Goal: Transaction & Acquisition: Purchase product/service

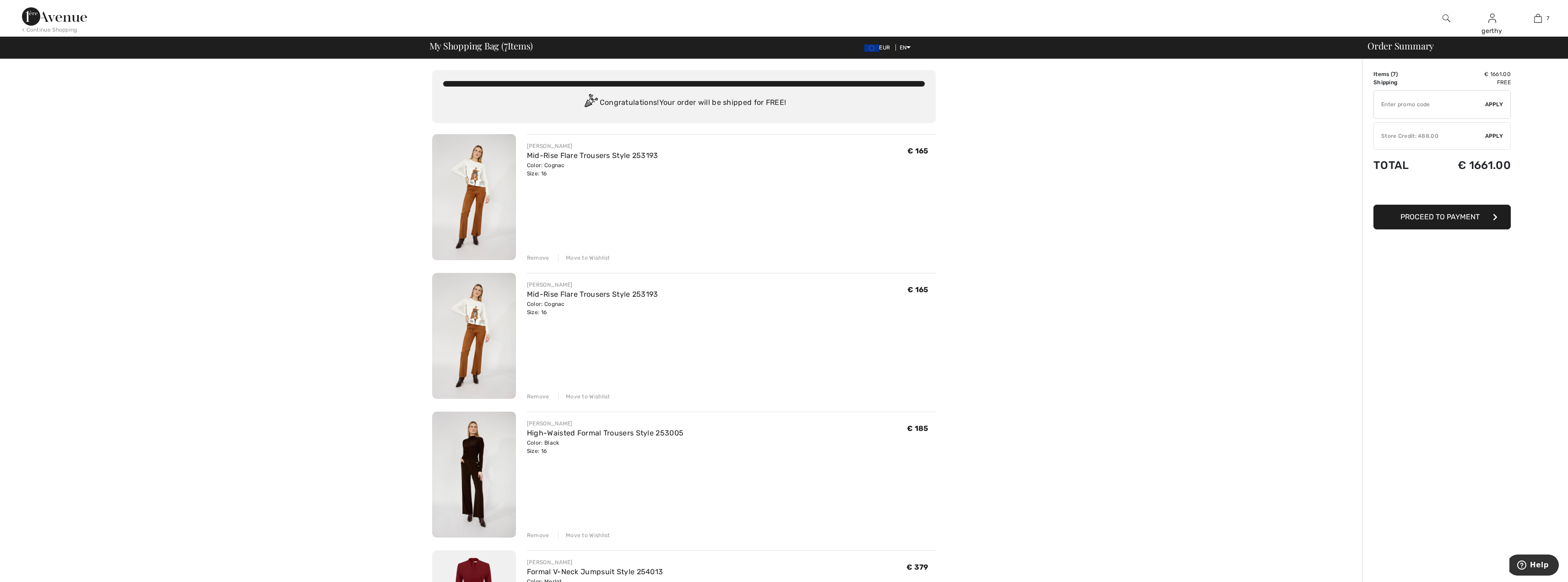
click at [540, 257] on div "Remove" at bounding box center [538, 257] width 23 height 8
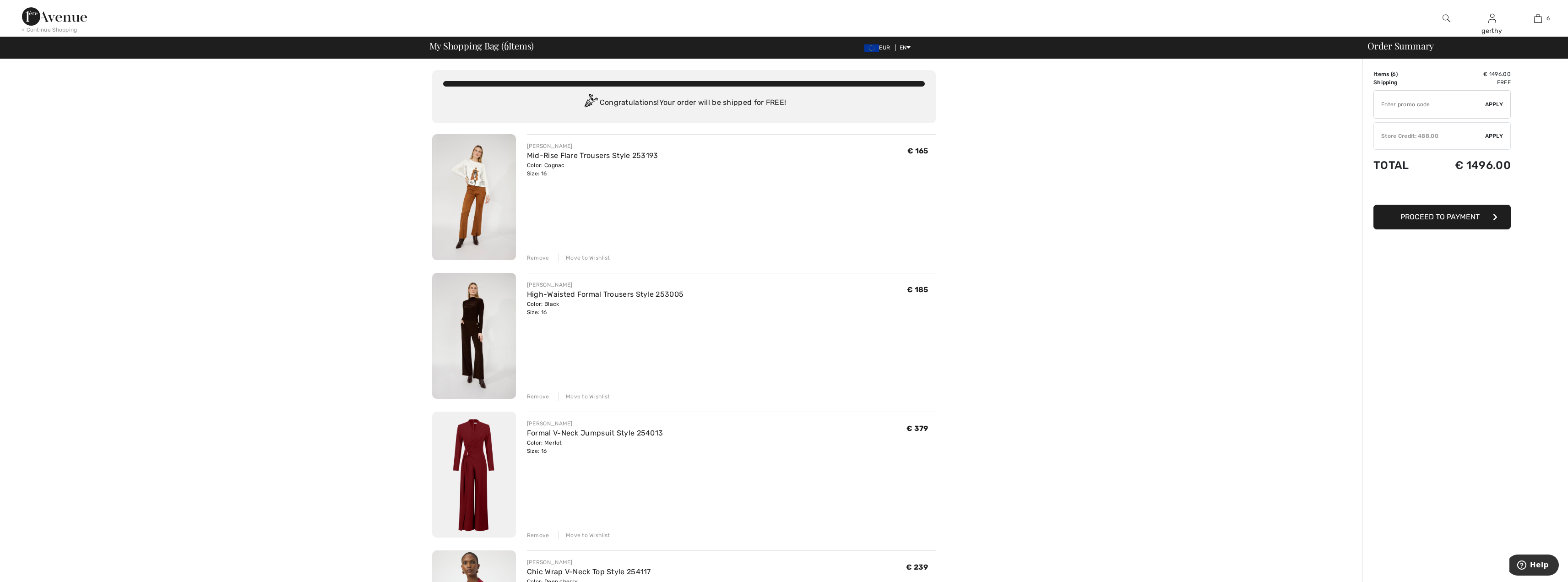
click at [477, 334] on img at bounding box center [474, 336] width 84 height 126
click at [540, 396] on div "Remove" at bounding box center [538, 396] width 23 height 8
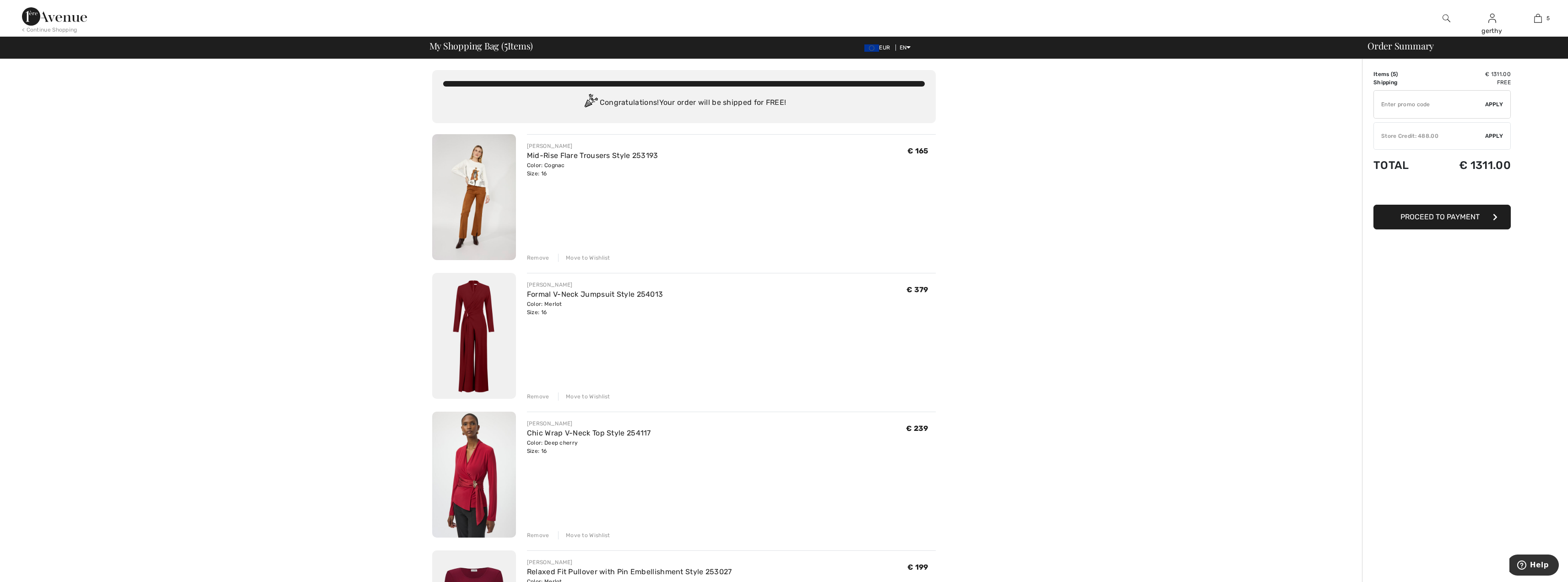
click at [469, 210] on img at bounding box center [474, 197] width 84 height 126
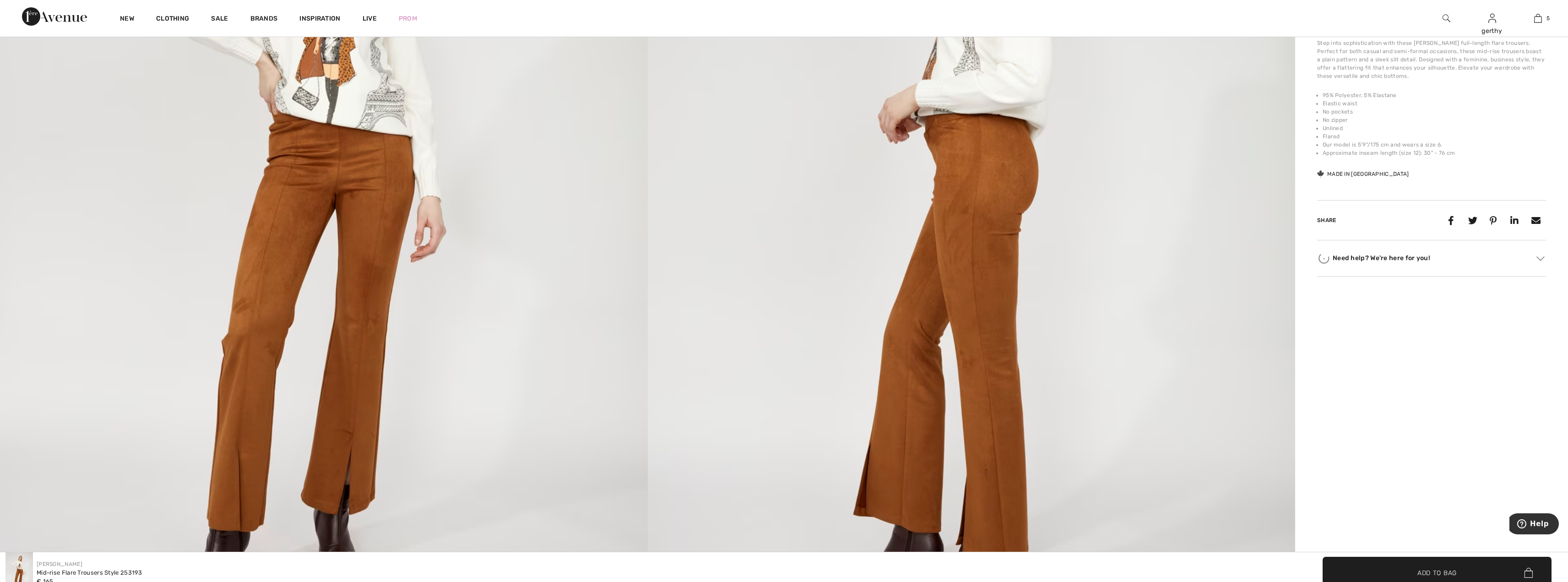
scroll to position [412, 0]
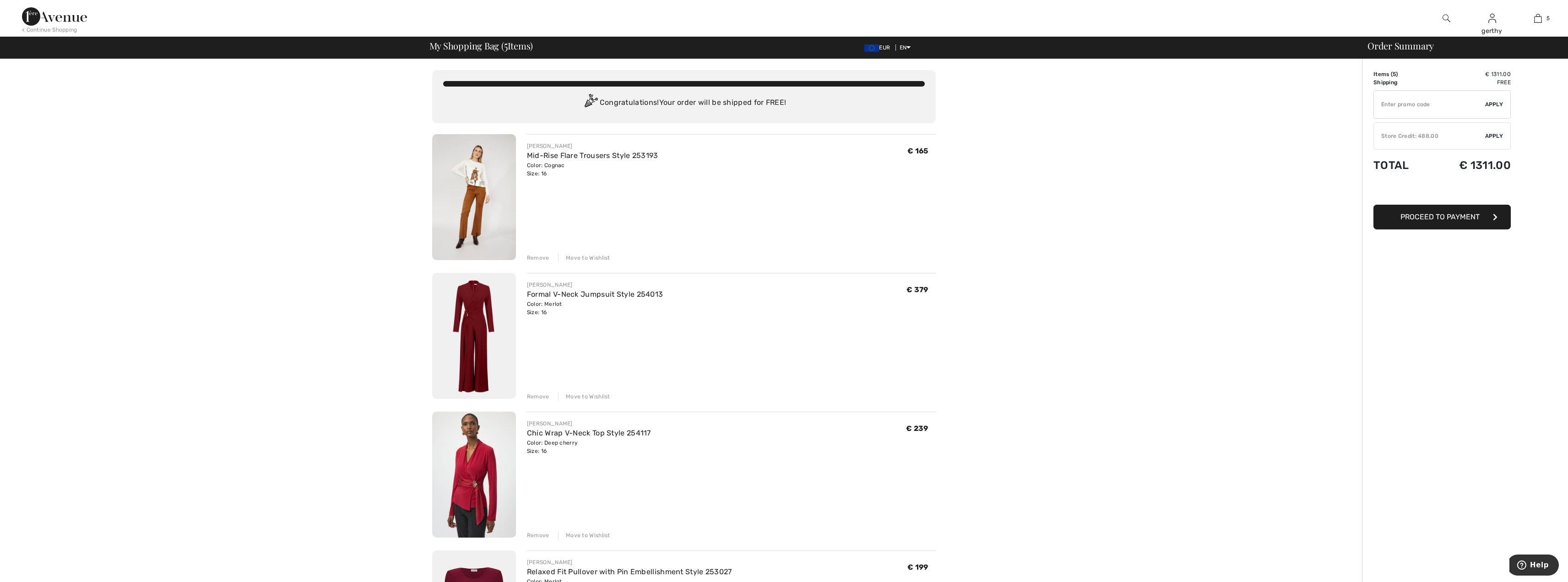
click at [538, 256] on div "Remove" at bounding box center [538, 257] width 23 height 8
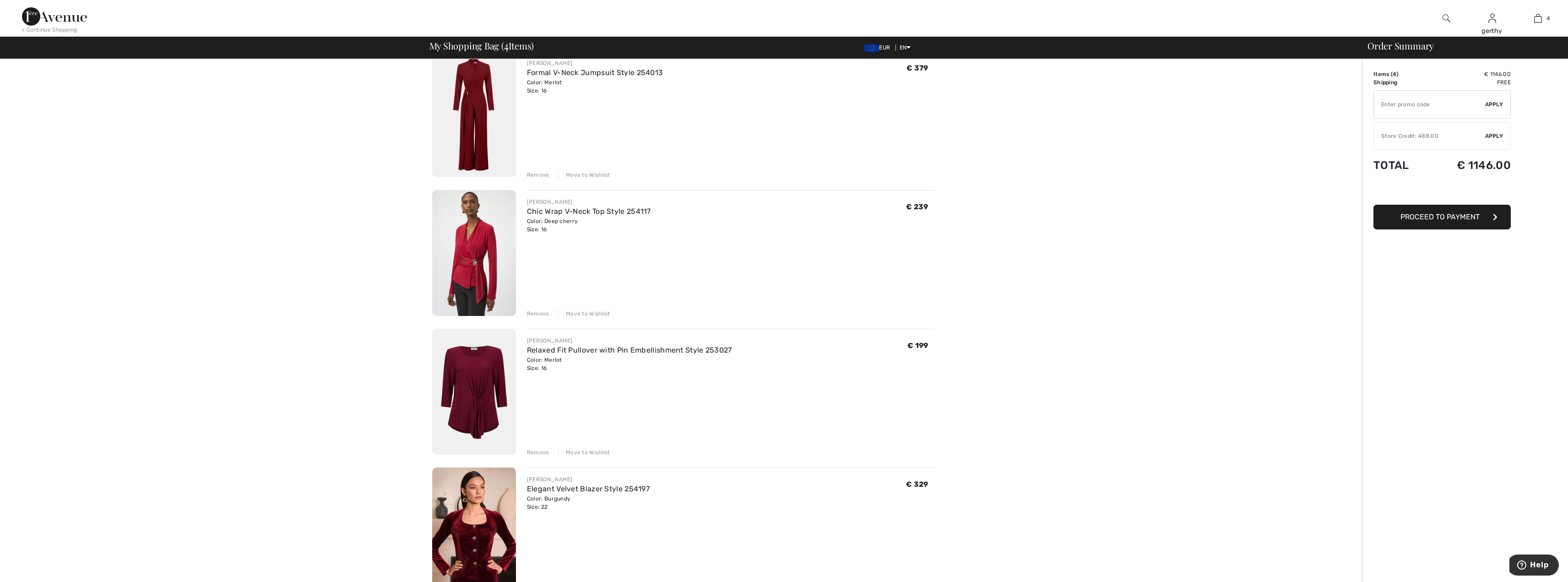
scroll to position [183, 0]
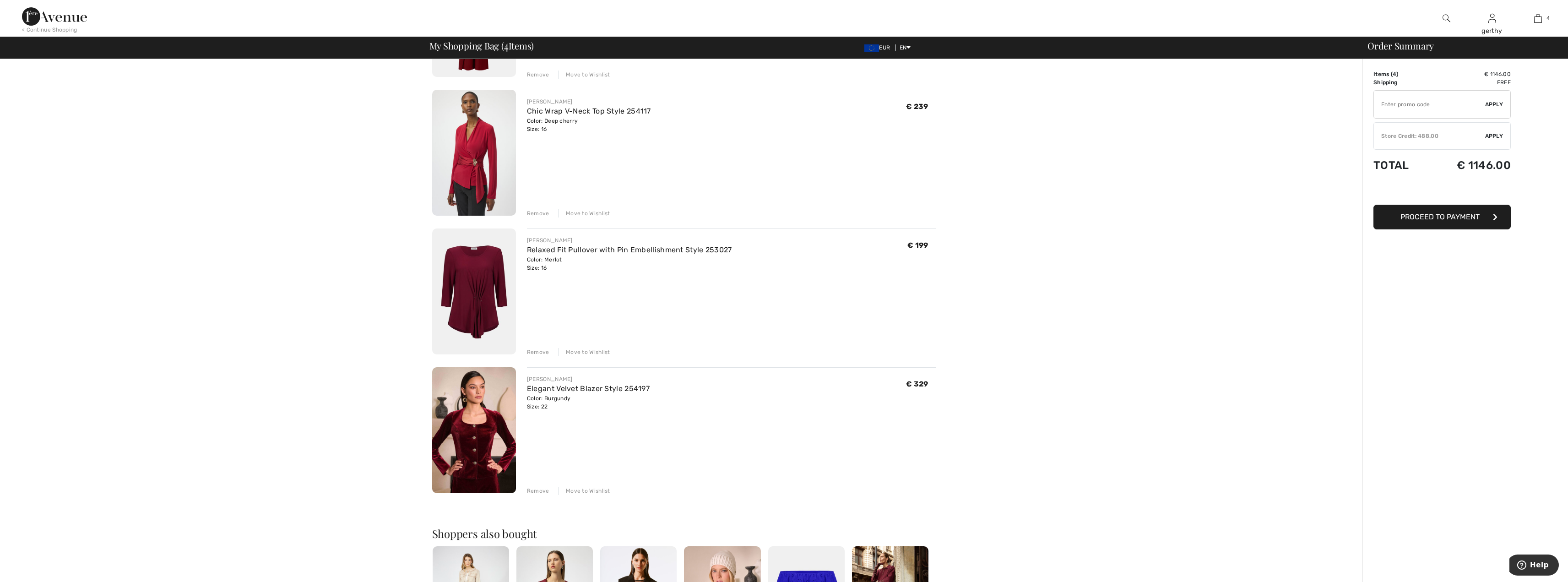
click at [479, 284] on img at bounding box center [474, 292] width 84 height 126
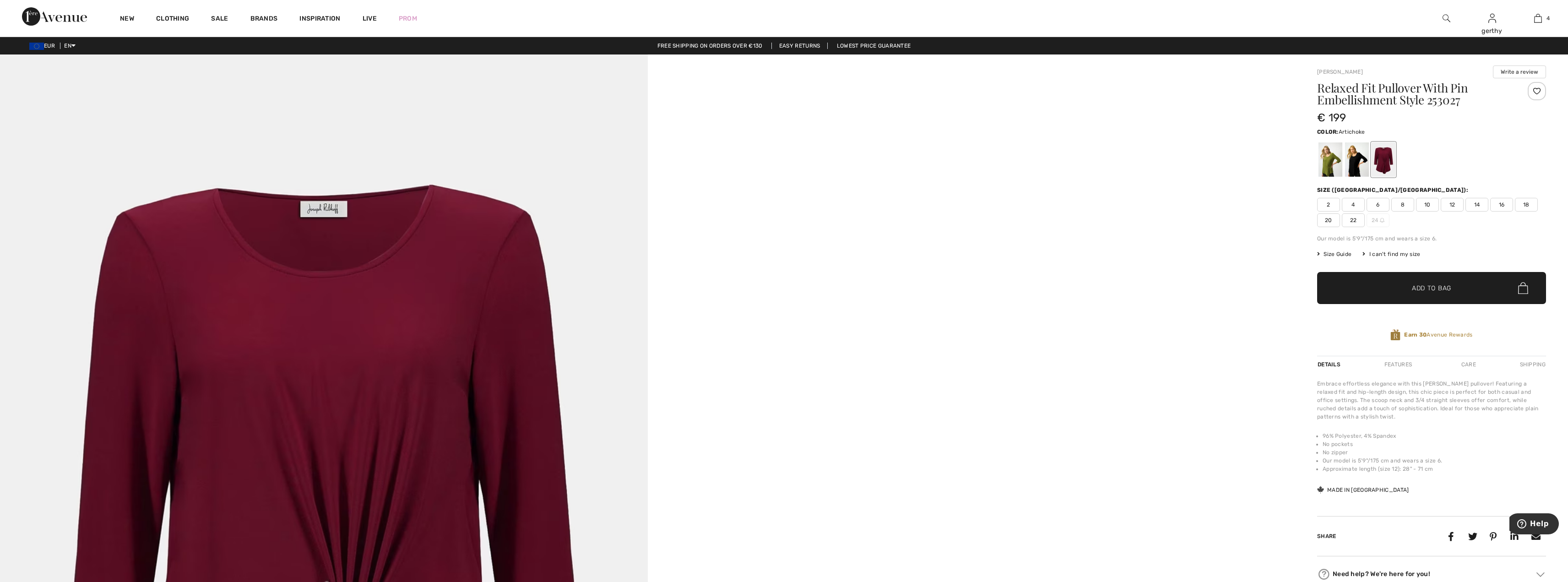
click at [1330, 163] on div at bounding box center [1330, 160] width 24 height 34
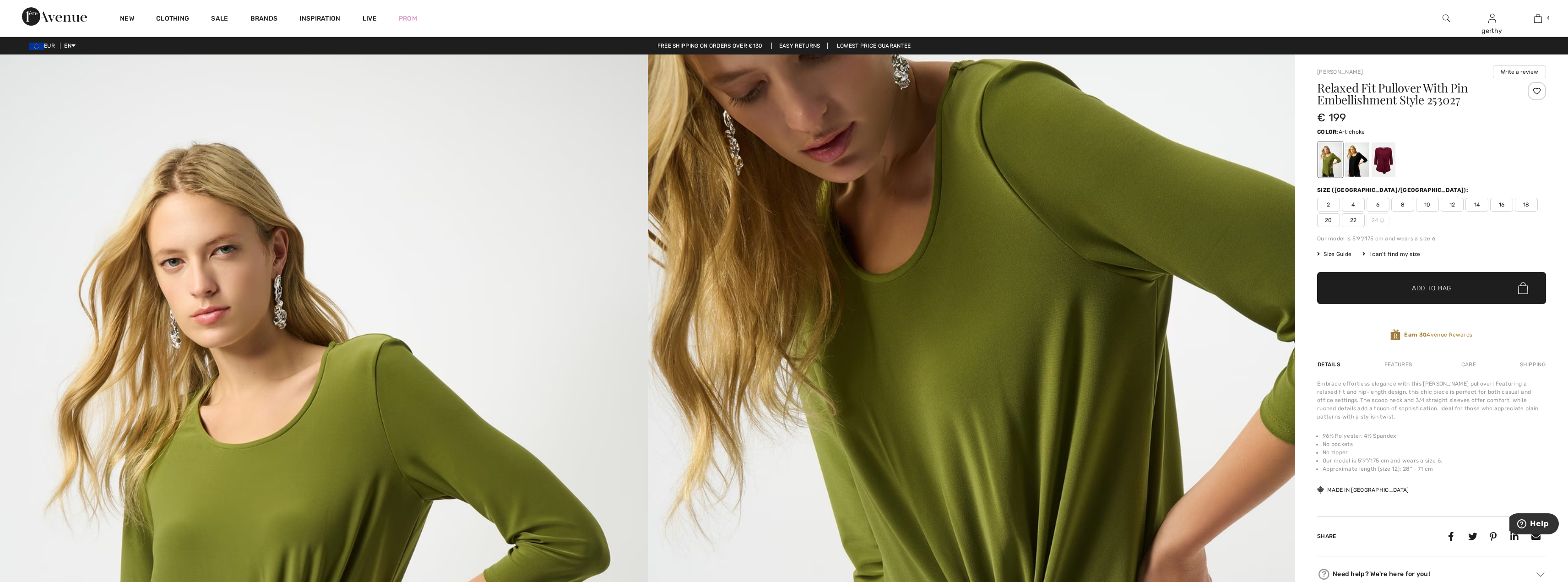
click at [1507, 203] on span "16" at bounding box center [1501, 204] width 23 height 13
click at [1394, 287] on span "✔ Added to Bag" at bounding box center [1417, 289] width 56 height 10
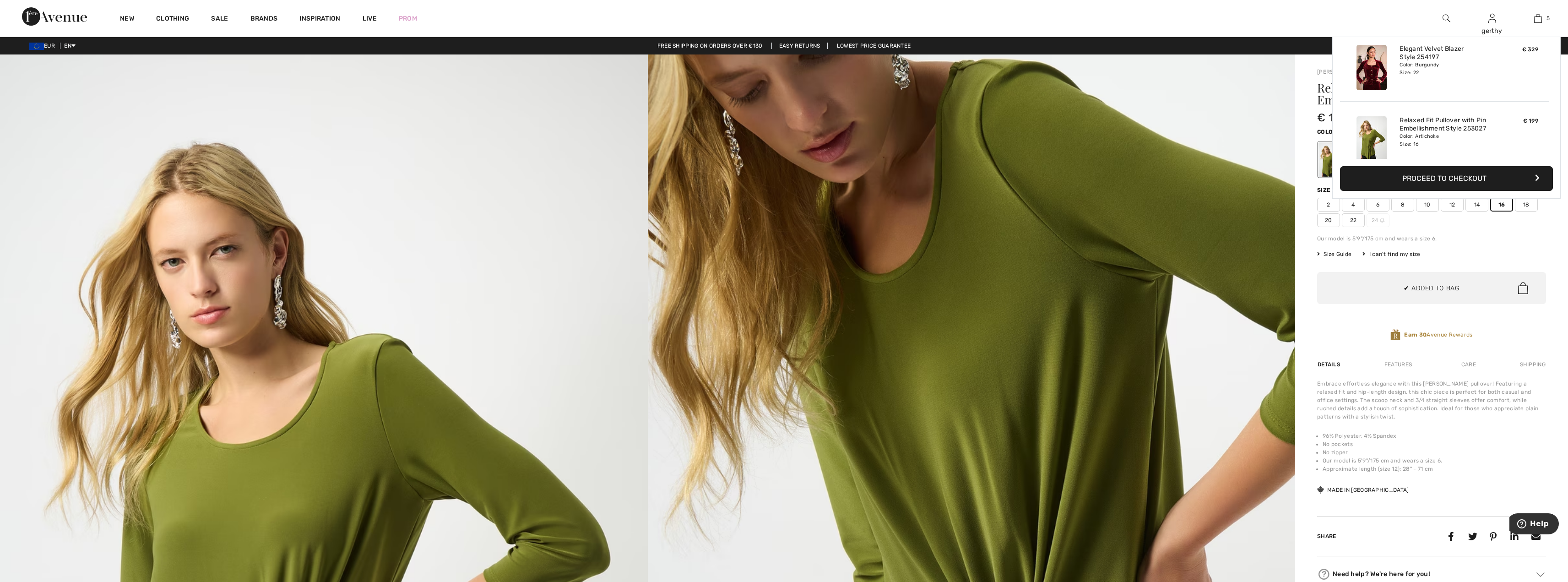
scroll to position [243, 0]
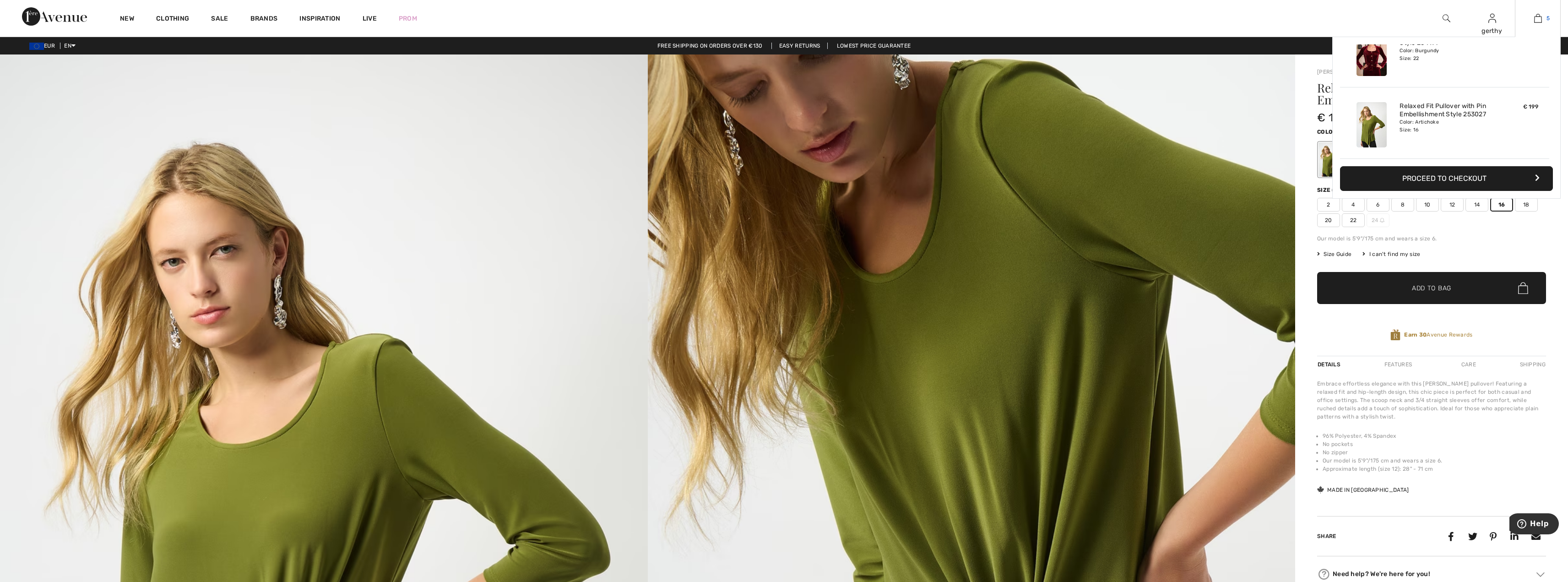
click at [1538, 21] on img at bounding box center [1537, 18] width 8 height 11
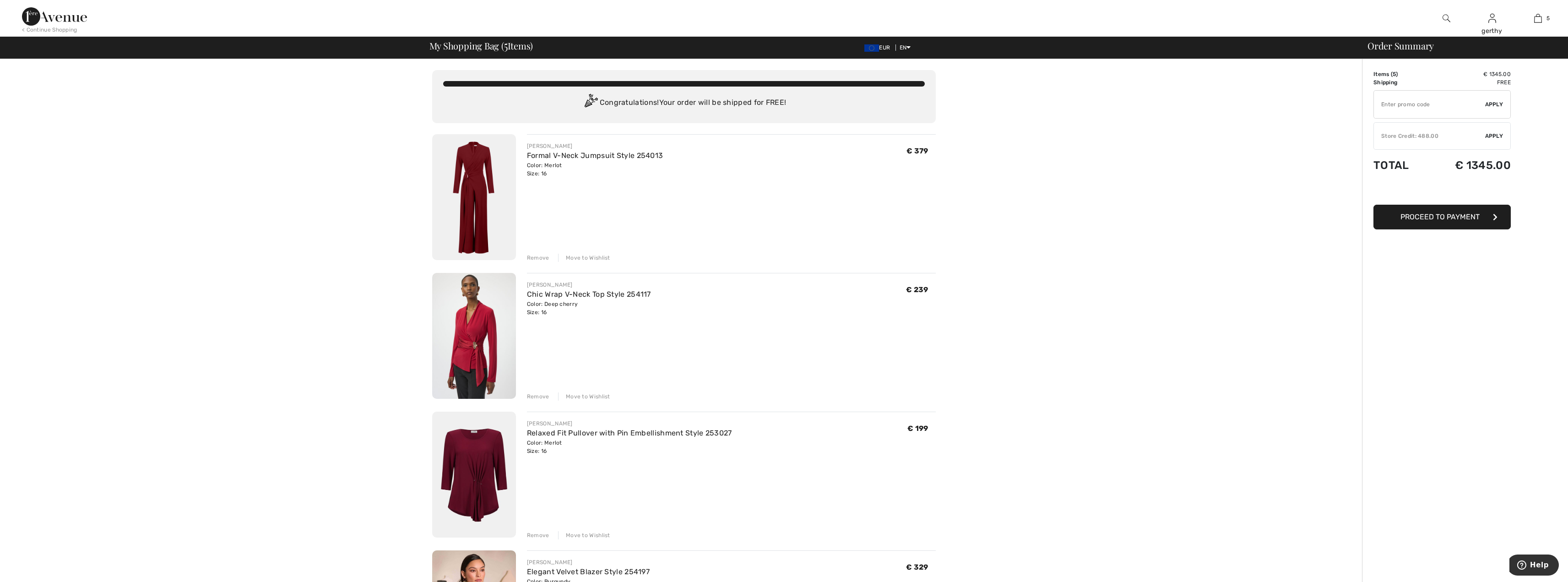
click at [533, 535] on div "Remove" at bounding box center [538, 535] width 23 height 8
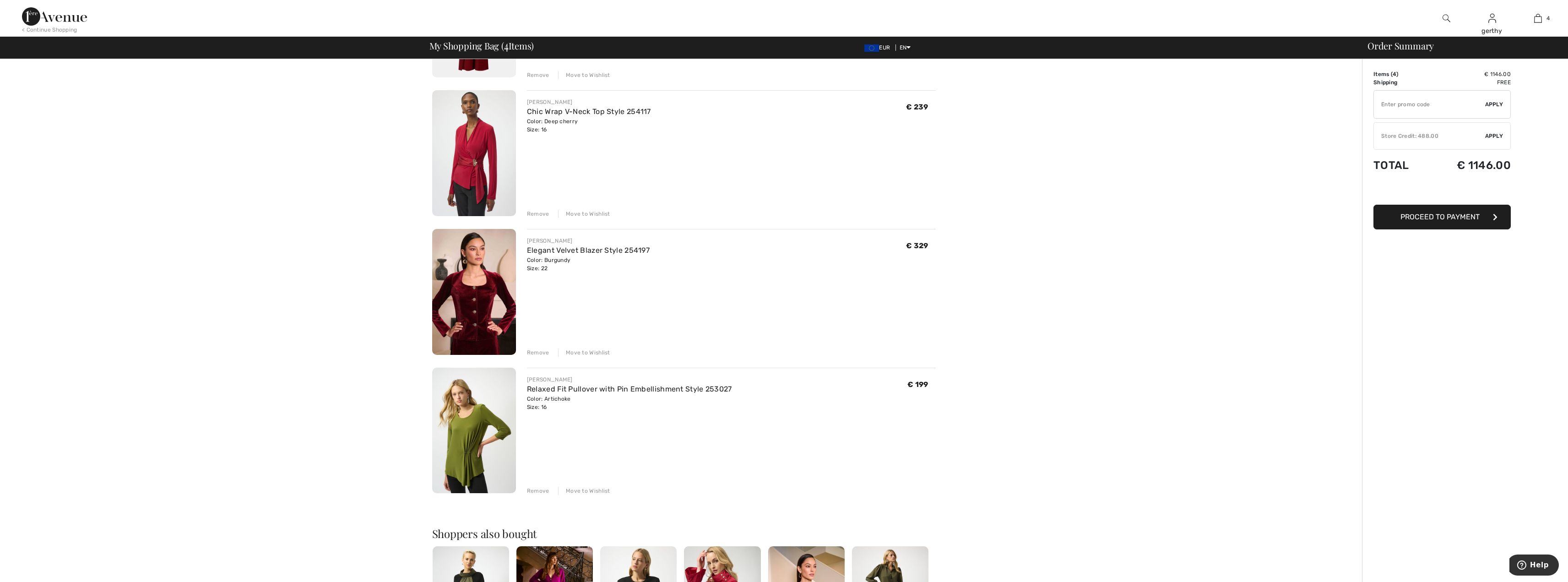
scroll to position [183, 0]
click at [479, 165] on img at bounding box center [474, 153] width 84 height 126
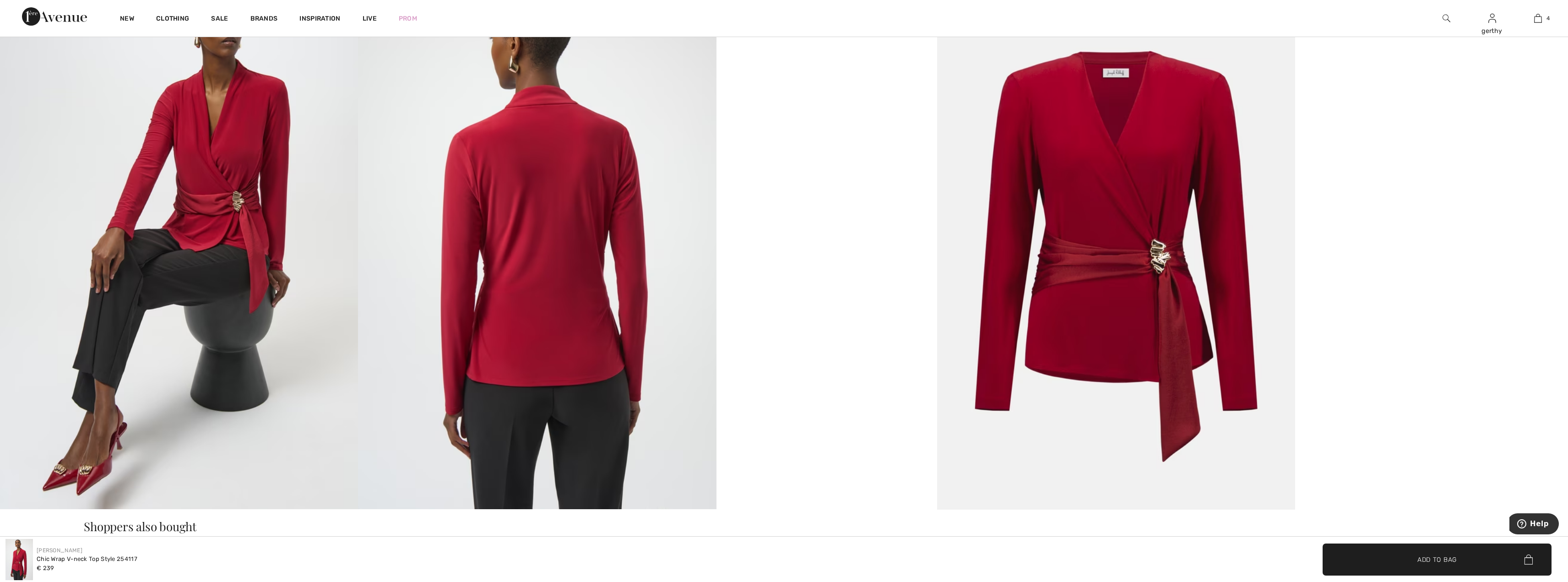
scroll to position [1053, 0]
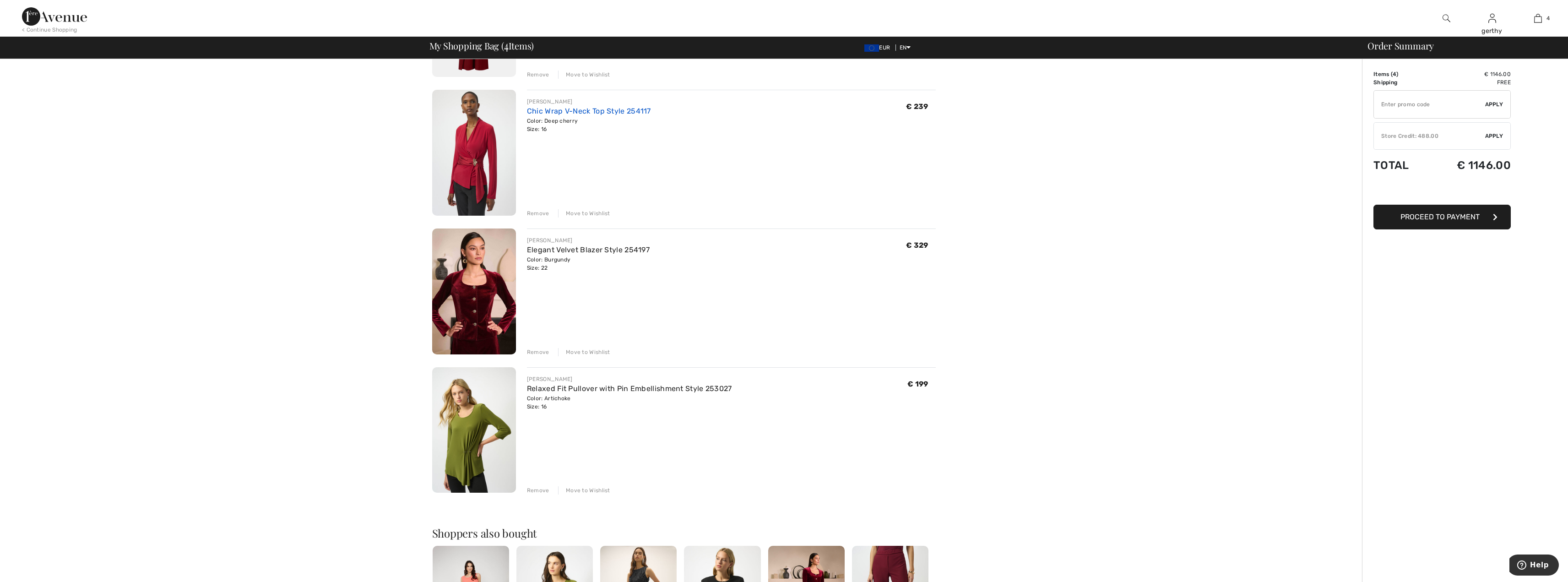
click at [548, 108] on link "Chic Wrap V-Neck Top Style 254117" at bounding box center [589, 111] width 124 height 9
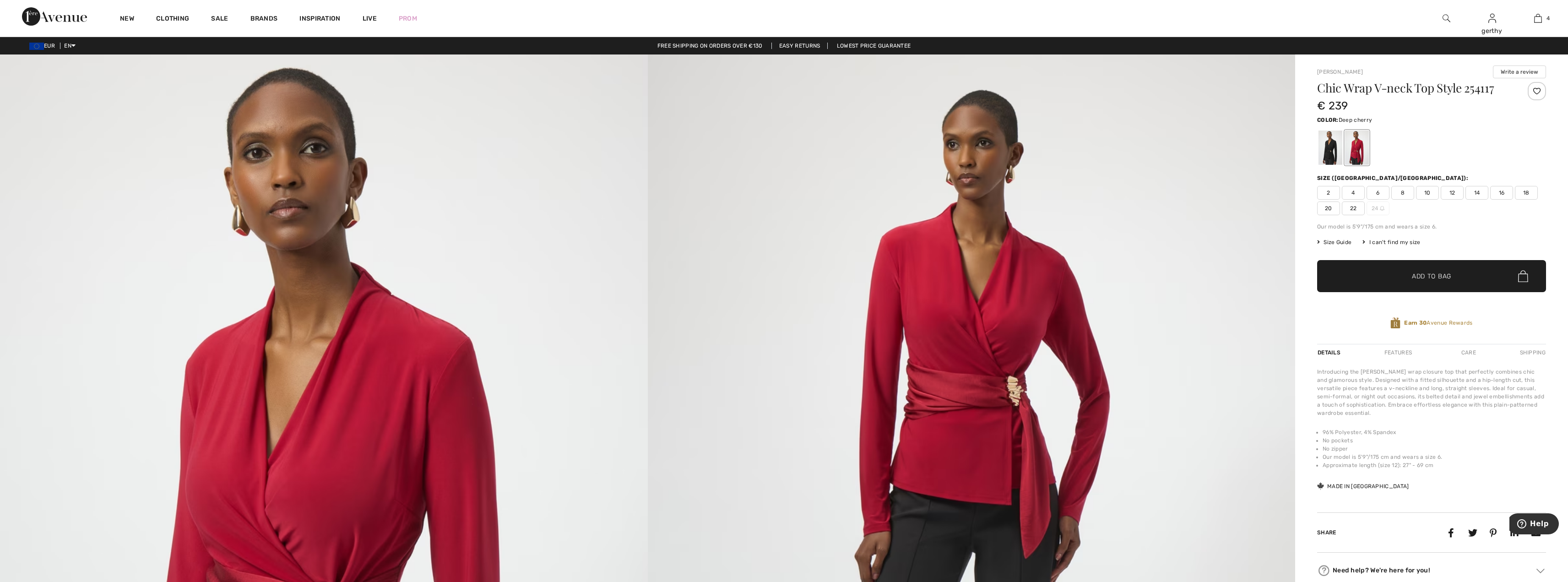
click at [1528, 193] on span "18" at bounding box center [1526, 193] width 23 height 13
click at [1395, 275] on span "✔ Added to Bag" at bounding box center [1417, 276] width 56 height 10
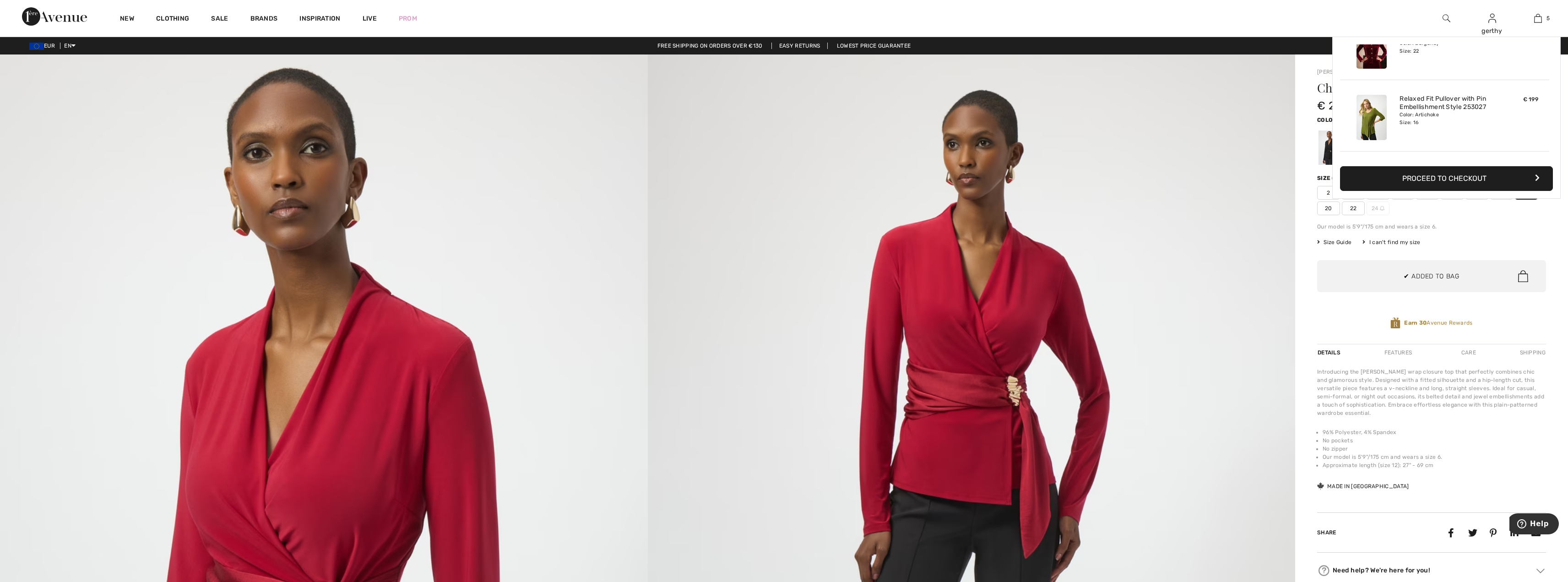
scroll to position [243, 0]
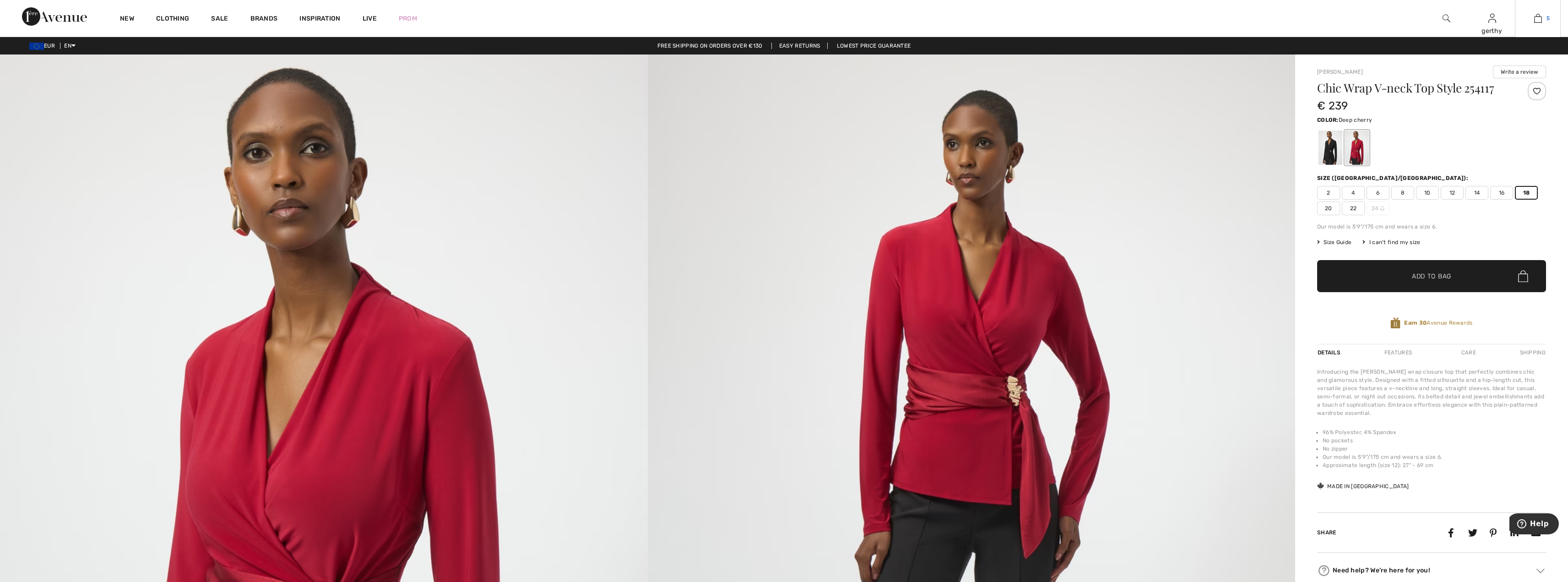
click at [1538, 19] on img at bounding box center [1537, 18] width 8 height 11
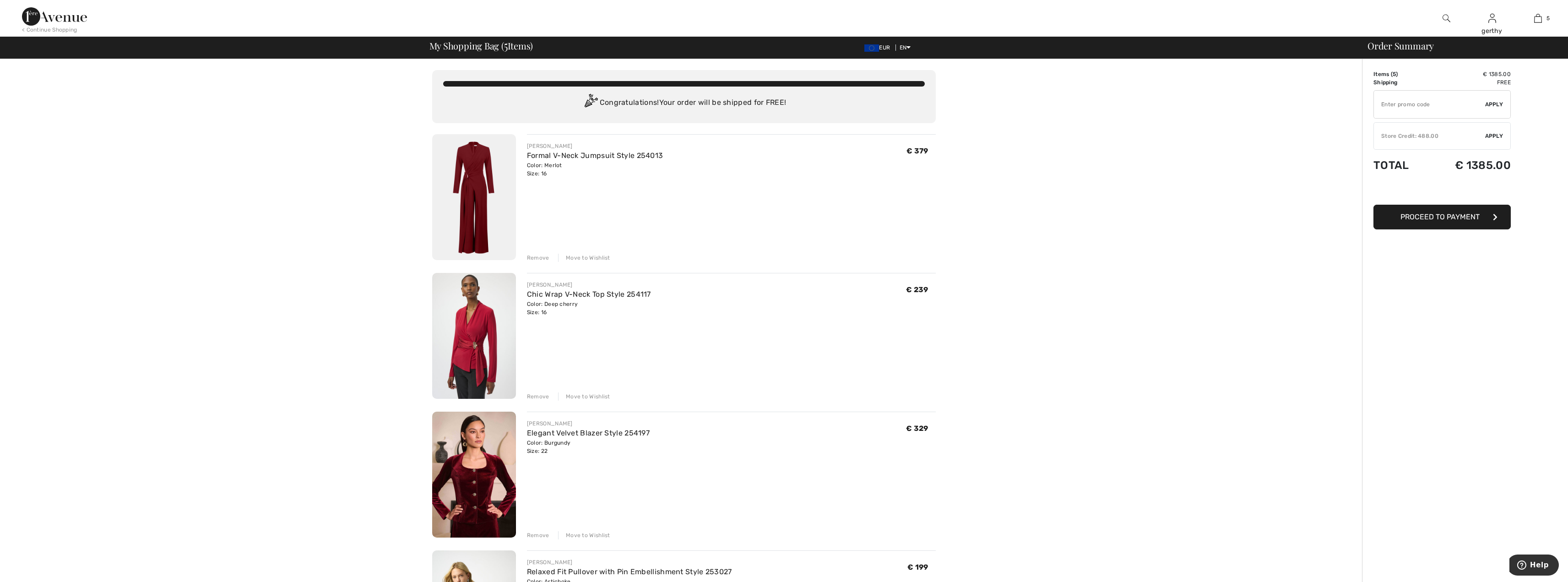
click at [532, 396] on div "Remove" at bounding box center [538, 396] width 23 height 8
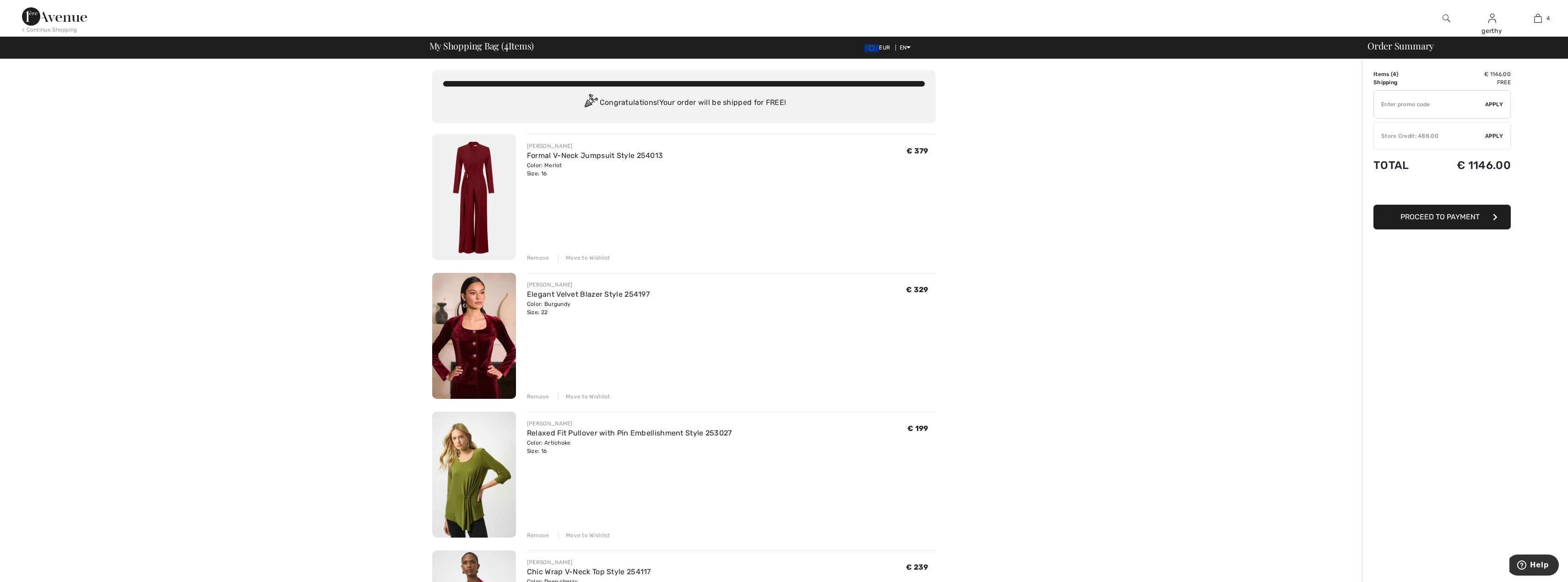
click at [542, 535] on div "Remove" at bounding box center [538, 535] width 23 height 8
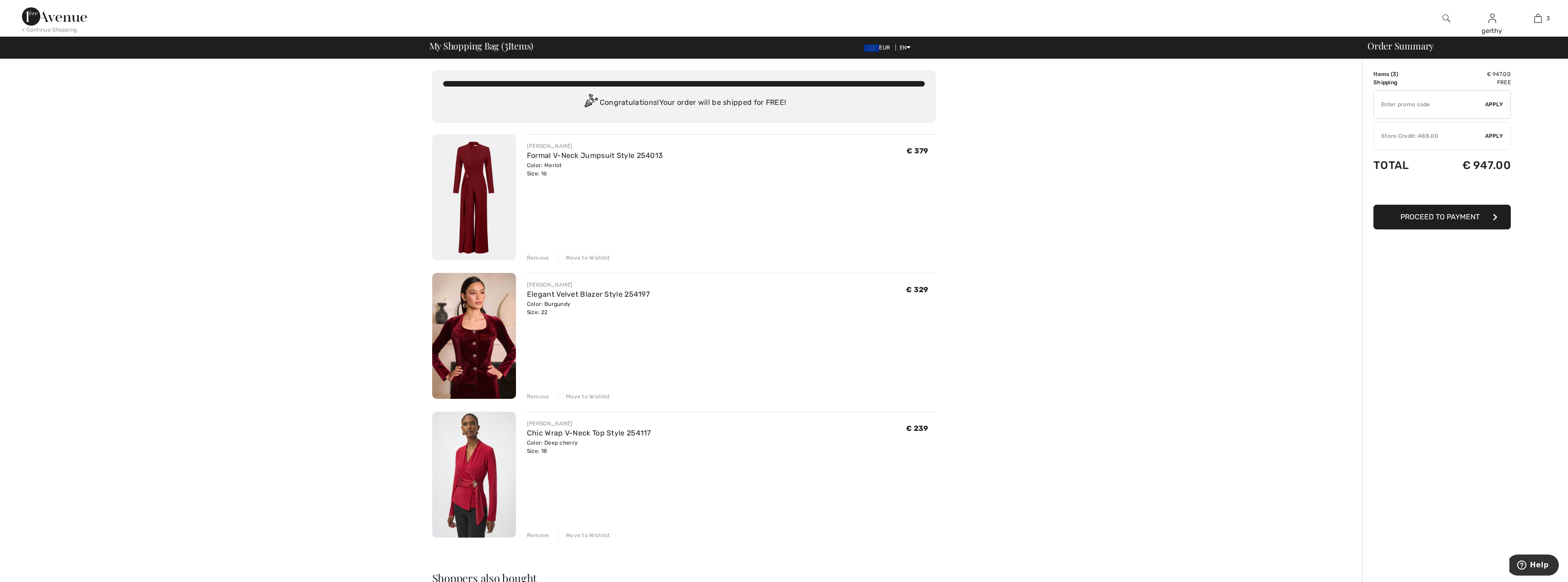
click at [474, 183] on img at bounding box center [474, 197] width 84 height 126
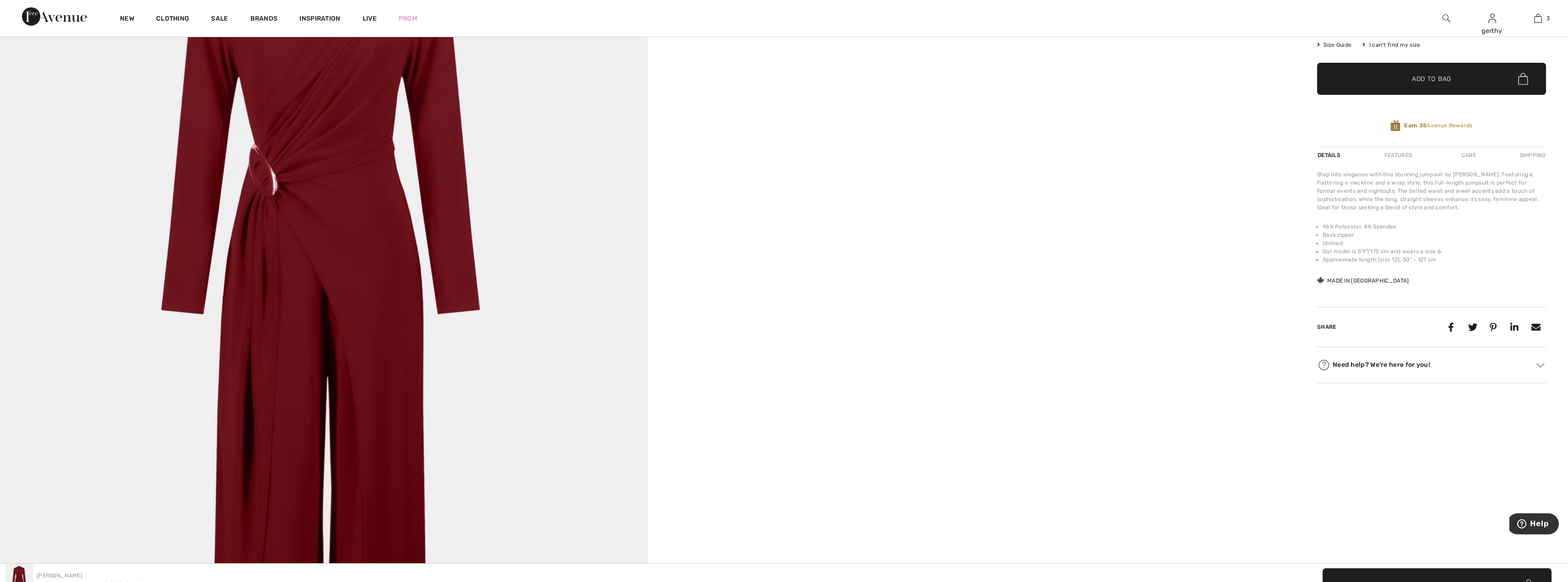
scroll to position [138, 0]
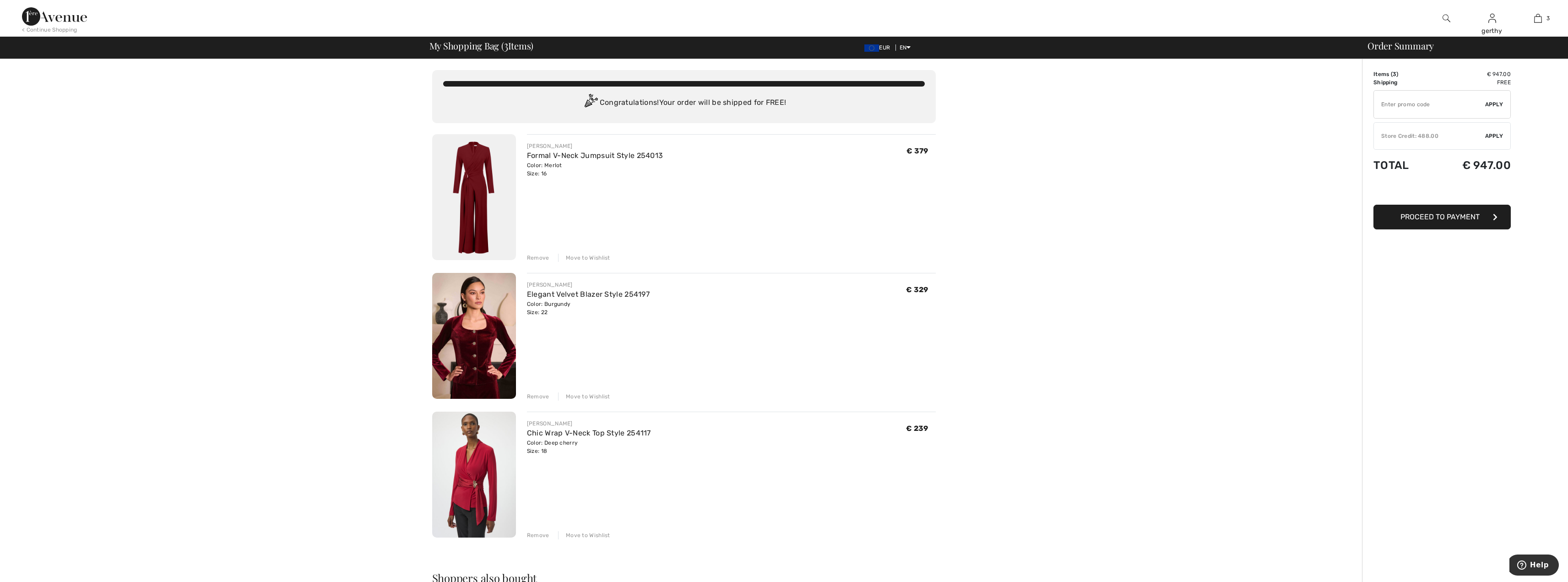
click at [471, 351] on img at bounding box center [474, 336] width 84 height 126
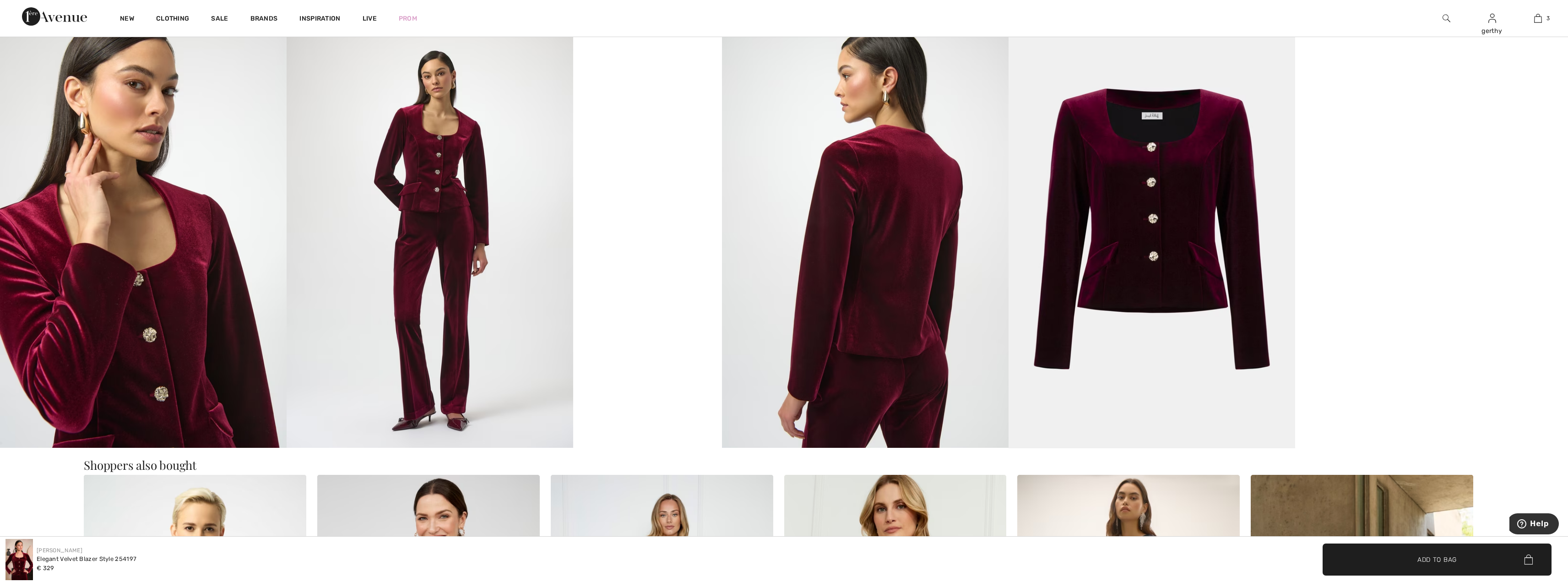
scroll to position [1190, 0]
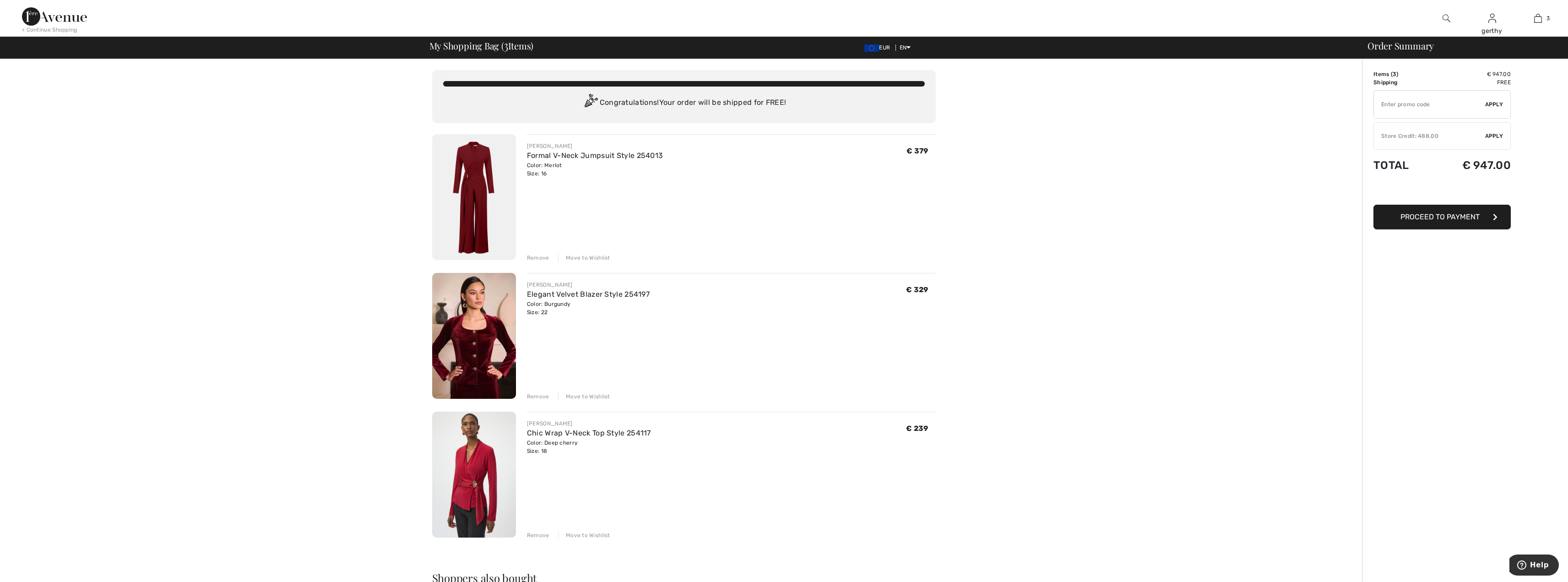
click at [481, 467] on img at bounding box center [474, 474] width 84 height 126
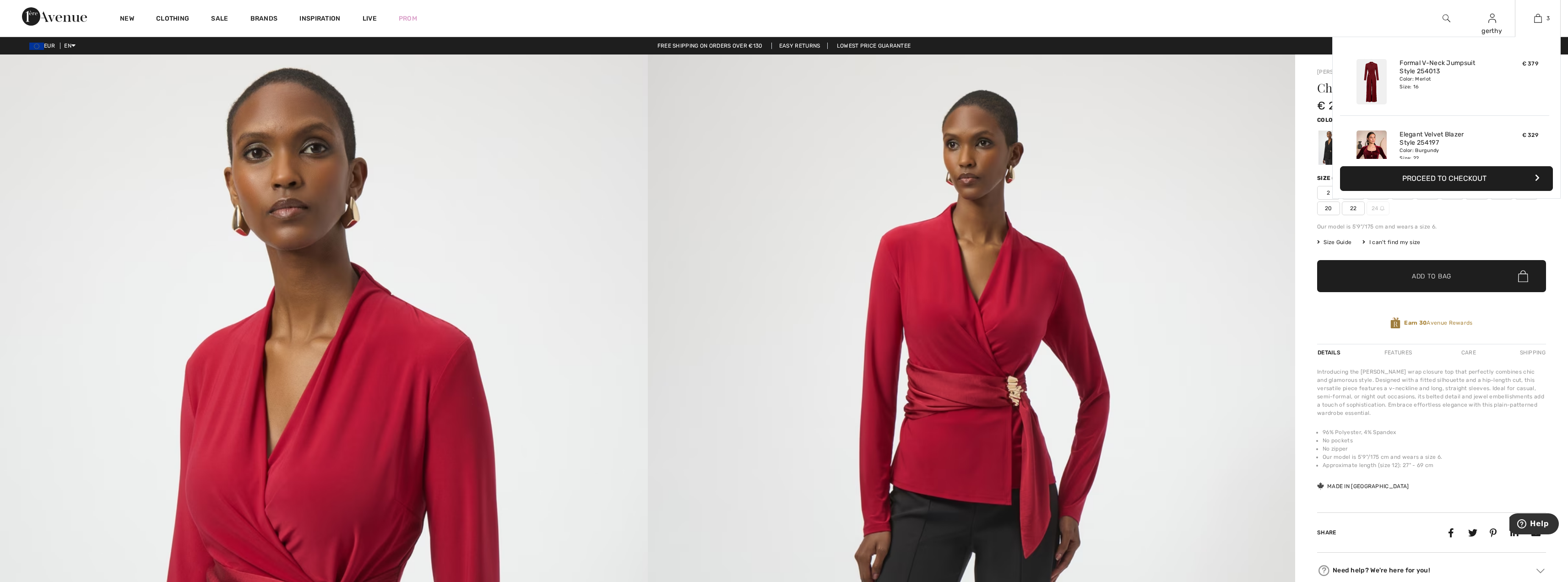
click at [1457, 175] on button "Proceed to Checkout" at bounding box center [1446, 179] width 213 height 24
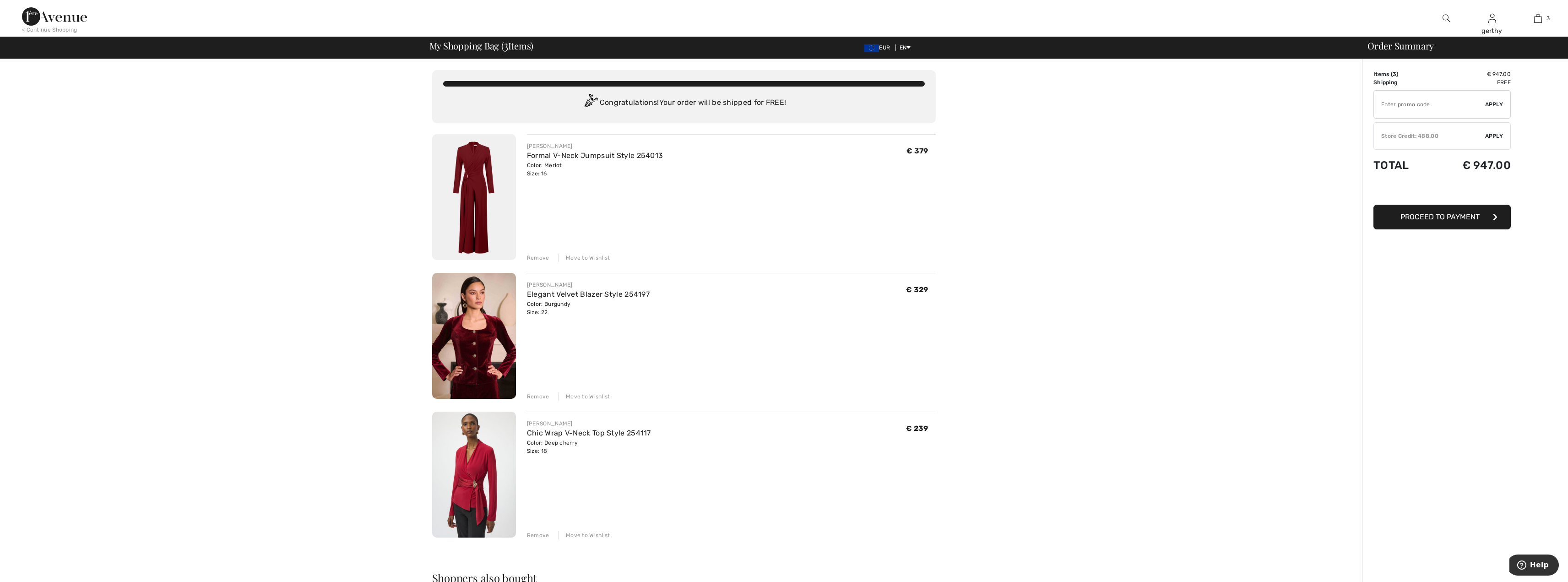
click at [1457, 131] on div "✔ Store Credit: 488.00 Apply Remove" at bounding box center [1442, 136] width 138 height 28
click at [1436, 227] on span "Proceed to Payment" at bounding box center [1440, 225] width 79 height 9
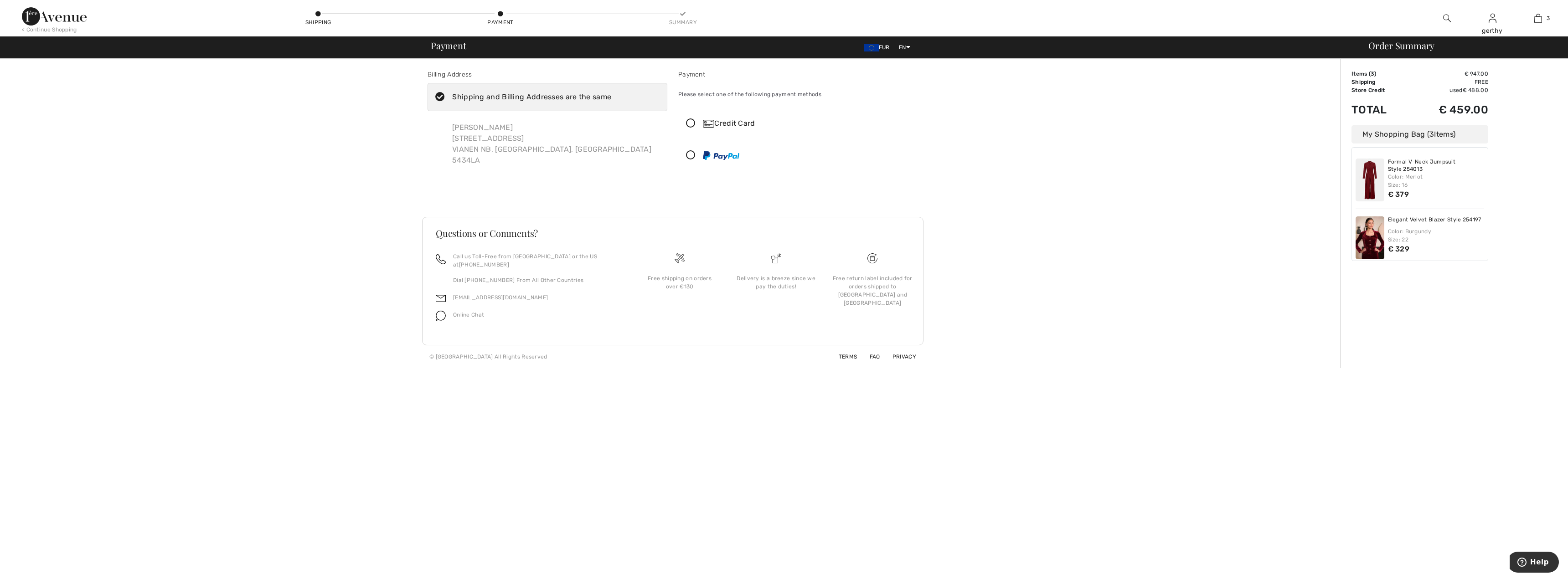
click at [690, 119] on icon at bounding box center [691, 123] width 24 height 10
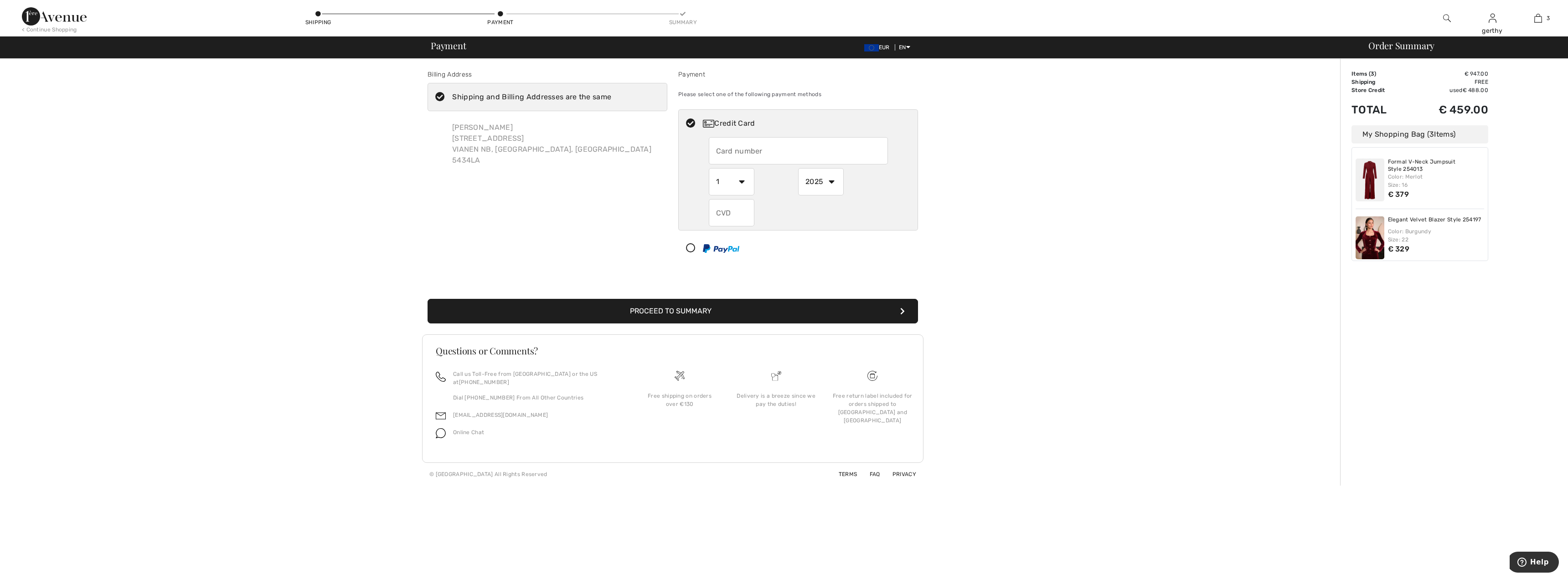
click at [756, 150] on input "text" at bounding box center [798, 150] width 179 height 27
type input "[CREDIT_CARD_NUMBER]"
click at [740, 179] on select "1 2 3 4 5 6 7 8 9 10 11 12" at bounding box center [731, 181] width 46 height 27
select select "10"
click at [709, 168] on select "1 2 3 4 5 6 7 8 9 10 11 12" at bounding box center [731, 181] width 46 height 27
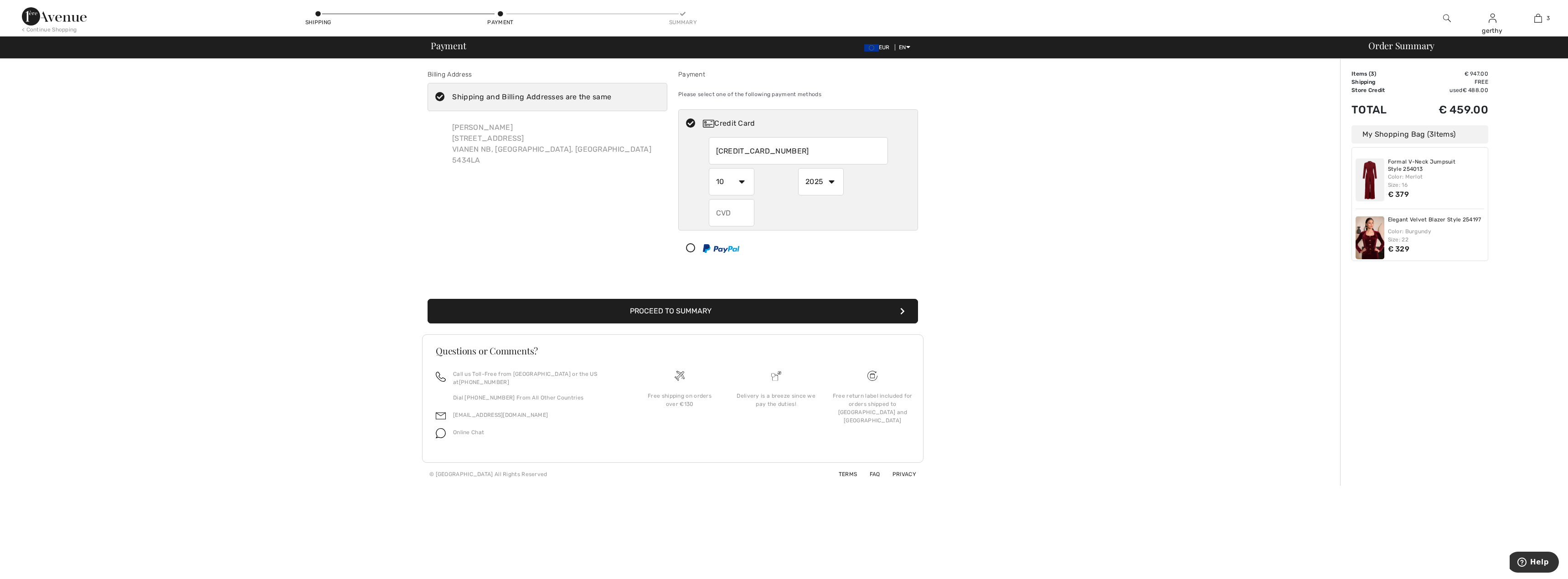
click at [832, 179] on select "2025 2026 2027 2028 2029 2030 2031 2032 2033 2034 2035" at bounding box center [821, 181] width 46 height 27
select select "2028"
click at [798, 168] on select "2025 2026 2027 2028 2029 2030 2031 2032 2033 2034 2035" at bounding box center [821, 181] width 46 height 27
click at [692, 311] on button "Proceed to Summary" at bounding box center [673, 311] width 491 height 24
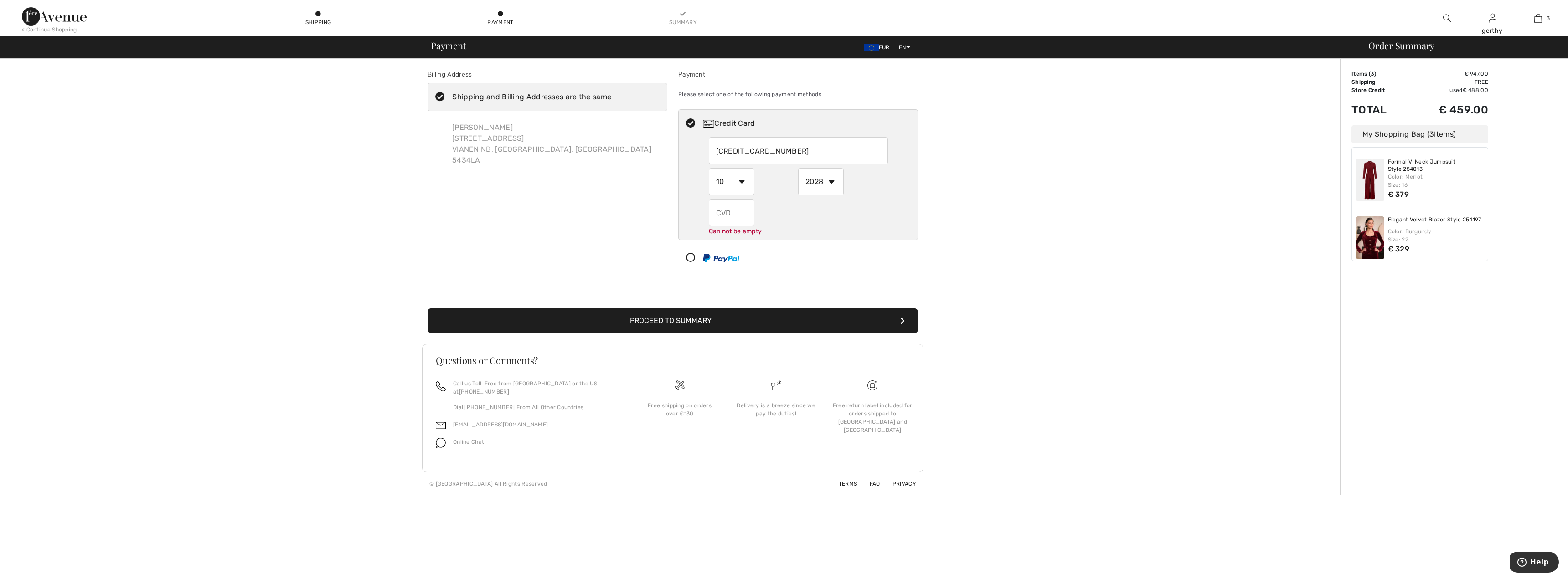
click at [741, 217] on input "text" at bounding box center [731, 212] width 46 height 27
type input "229"
click at [721, 318] on button "Proceed to Summary" at bounding box center [673, 321] width 491 height 24
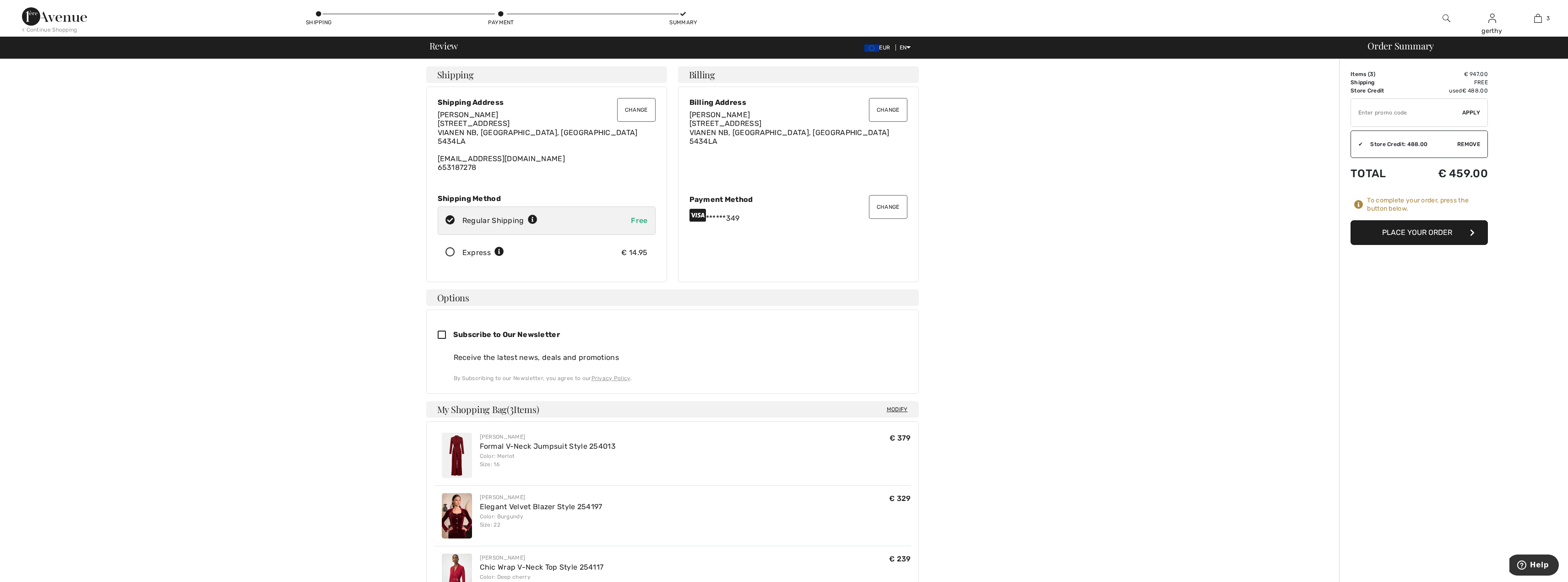
click at [1388, 229] on button "Place Your Order" at bounding box center [1419, 232] width 138 height 24
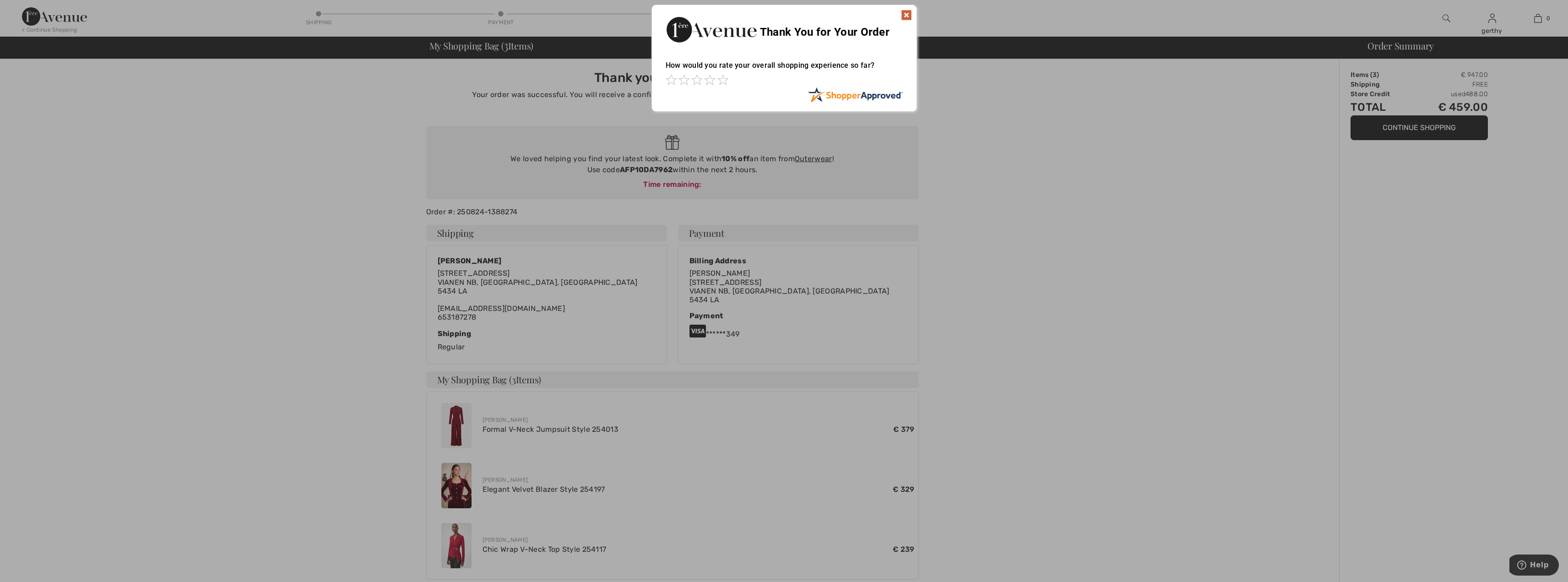
click at [906, 14] on img at bounding box center [907, 15] width 11 height 11
